Goal: Transaction & Acquisition: Purchase product/service

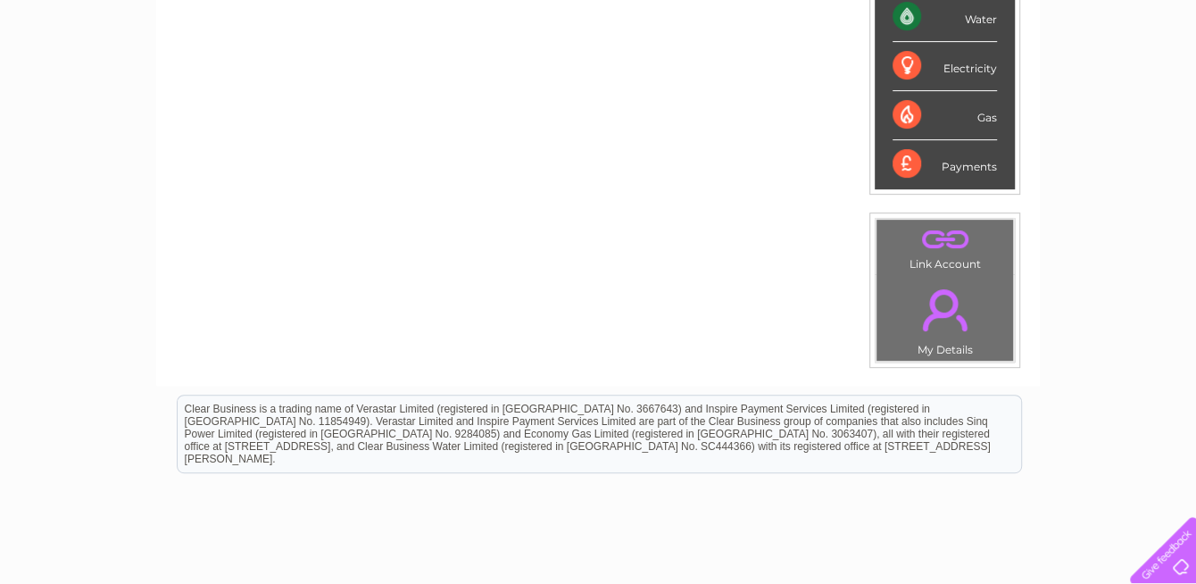
scroll to position [89, 0]
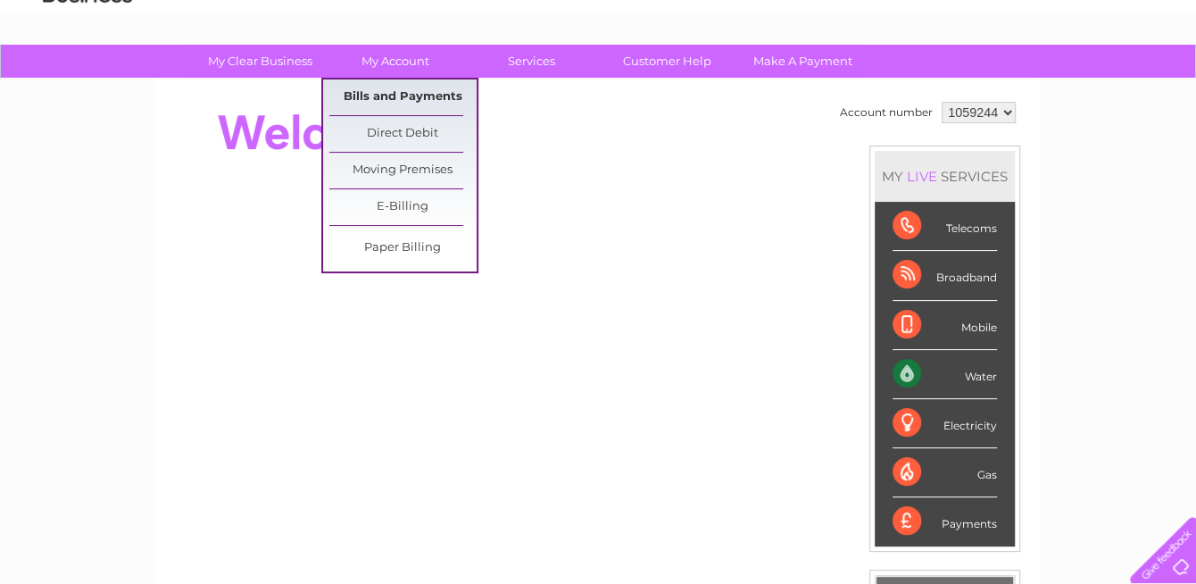
click at [387, 96] on link "Bills and Payments" at bounding box center [402, 97] width 147 height 36
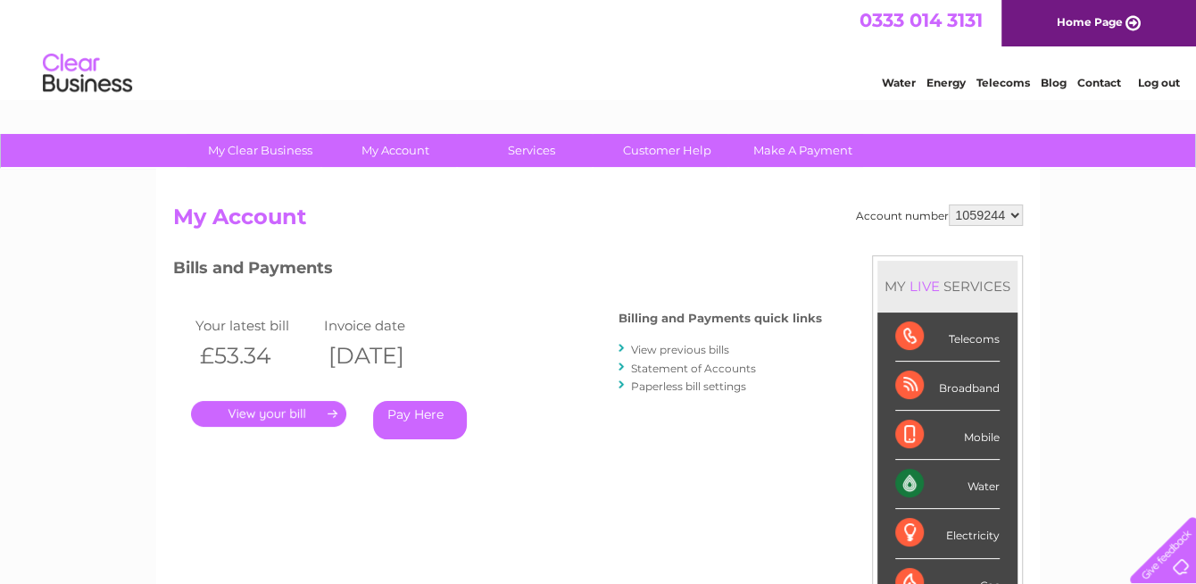
click at [403, 420] on link "Pay Here" at bounding box center [420, 420] width 94 height 38
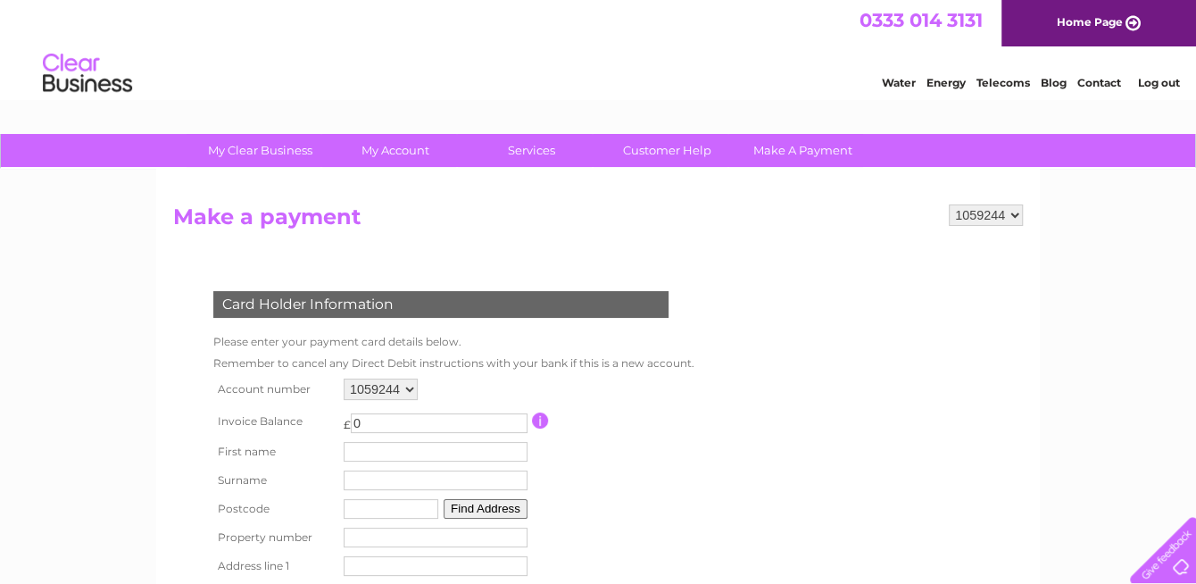
click at [403, 420] on input "0" at bounding box center [439, 423] width 177 height 20
type input "53.54"
click at [419, 447] on input "text" at bounding box center [436, 452] width 184 height 20
type input "John"
type input "McCallum"
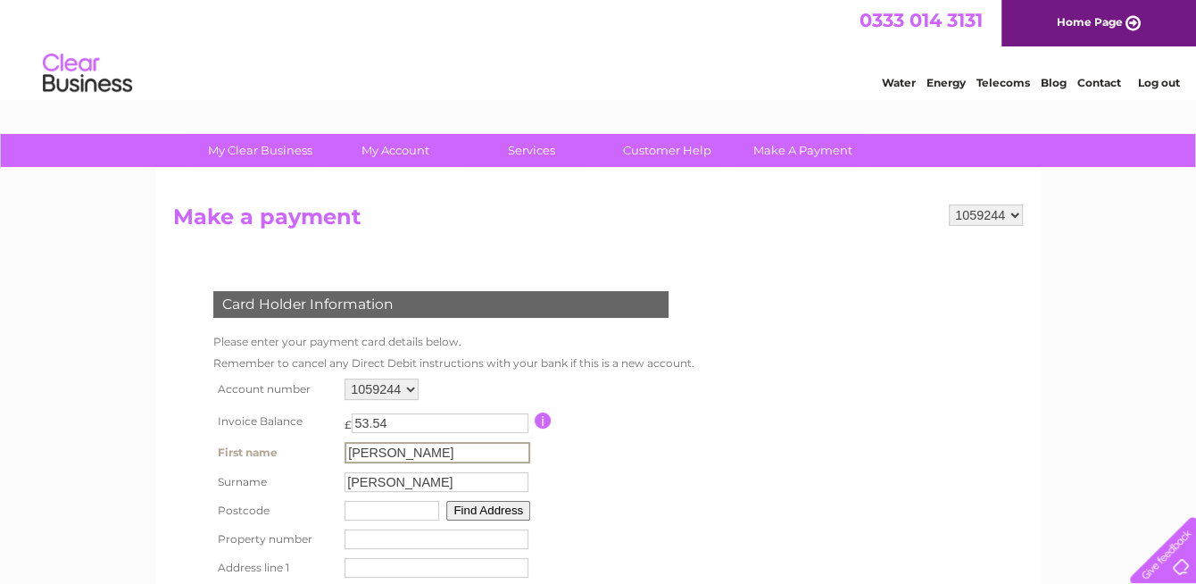
type input "KA239ht"
type input "43 fullerton drive"
type input "Seamill"
type input "West Kilbride"
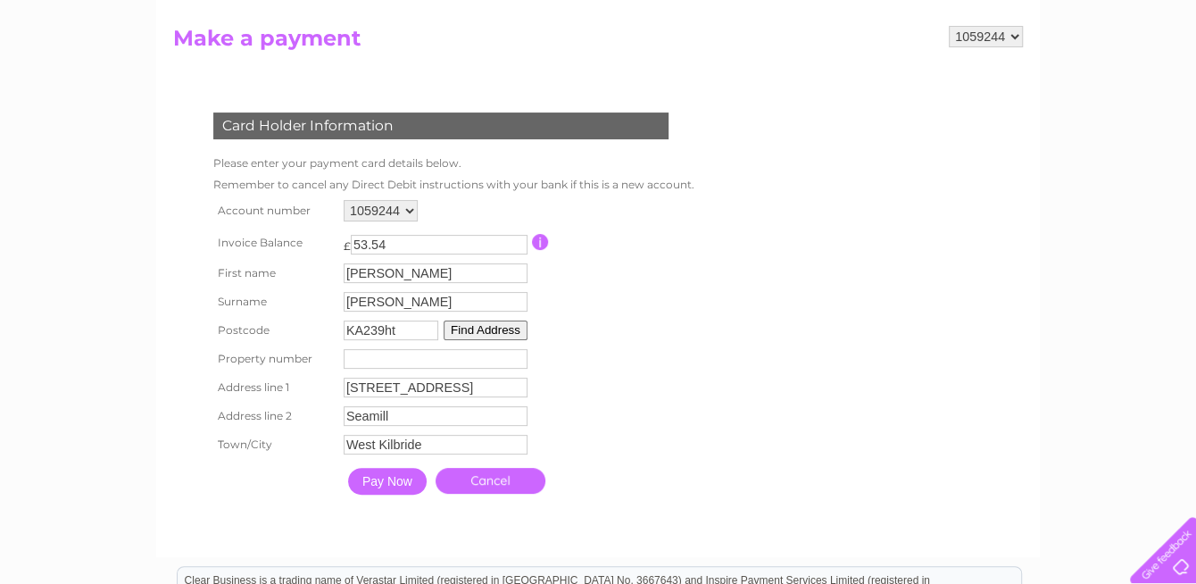
click at [385, 481] on input "Pay Now" at bounding box center [387, 481] width 79 height 27
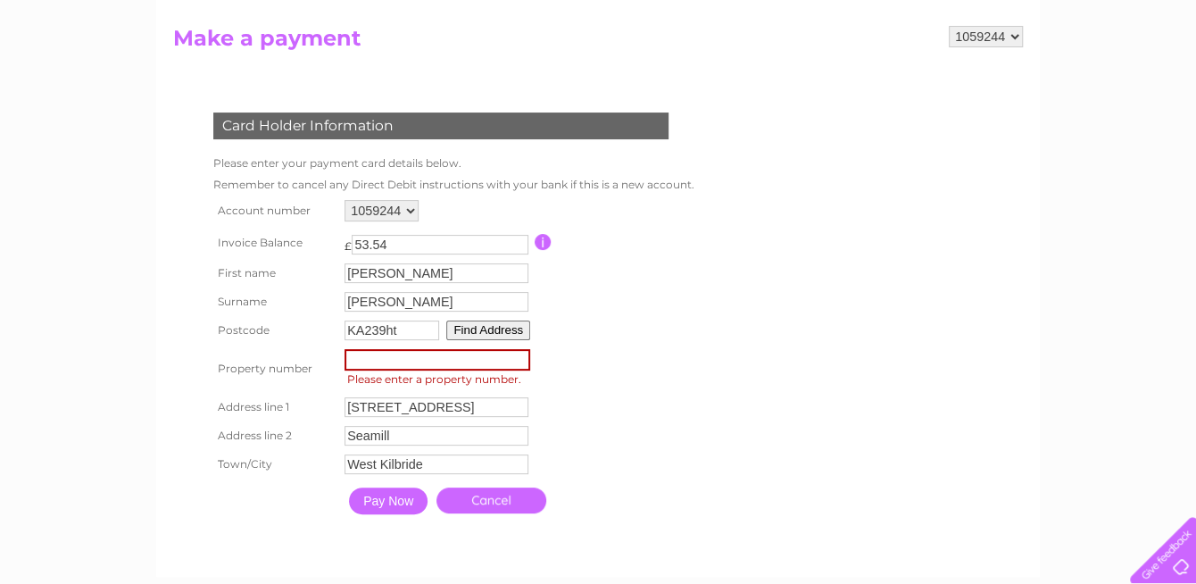
click at [398, 368] on input "number" at bounding box center [438, 359] width 186 height 21
click at [360, 399] on input "43 fullerton drive" at bounding box center [437, 407] width 184 height 20
type input "fullerton drive"
click at [371, 365] on input "number" at bounding box center [438, 359] width 186 height 21
type input "43"
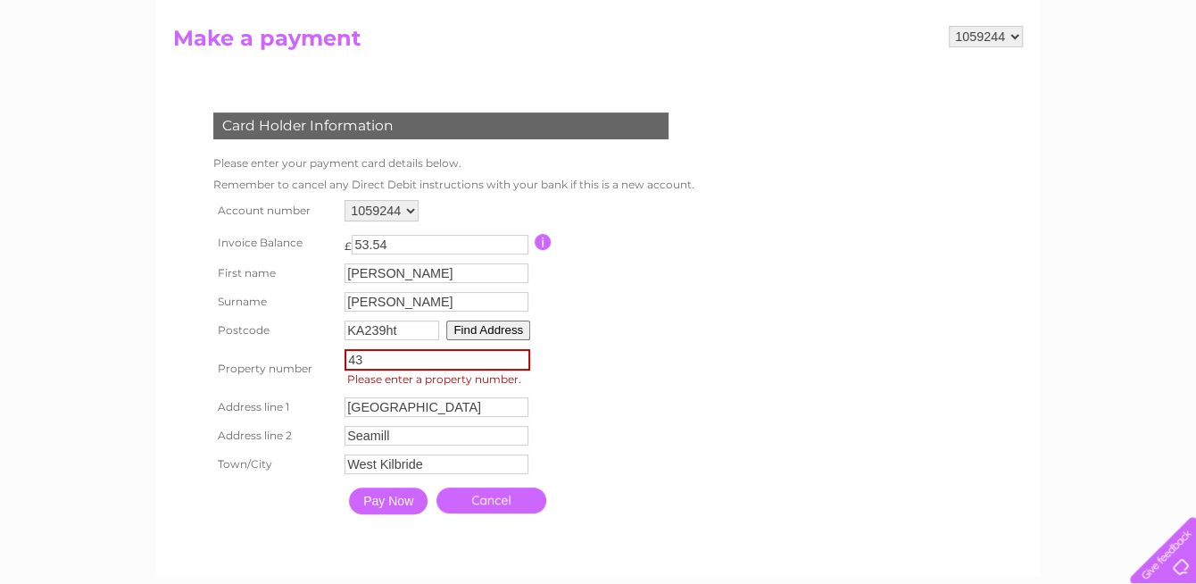
click at [399, 499] on input "Pay Now" at bounding box center [388, 500] width 79 height 27
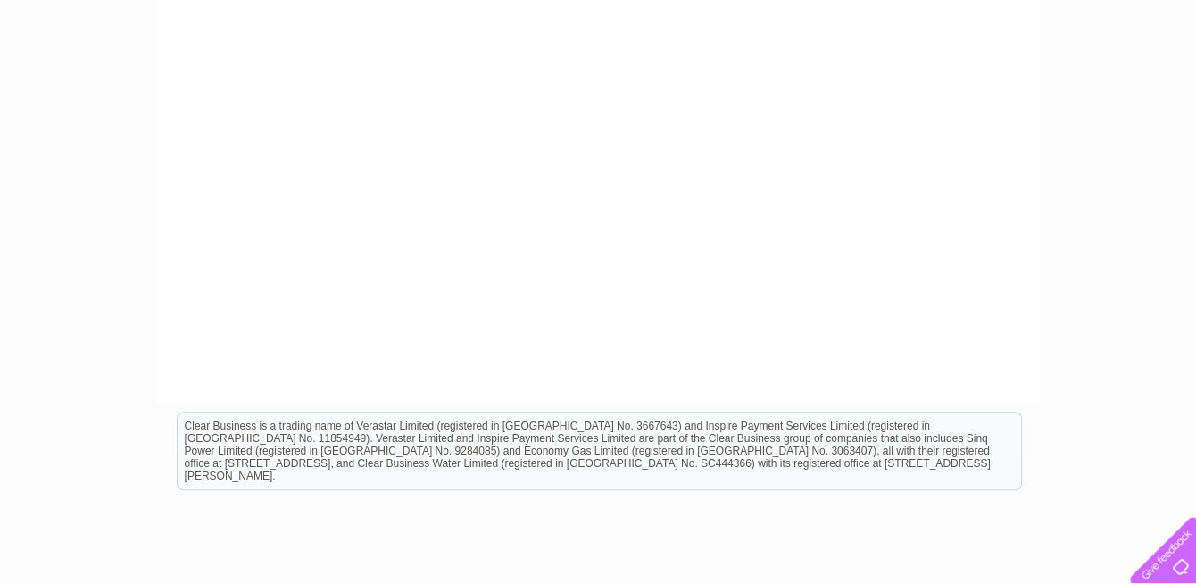
scroll to position [320, 0]
